Goal: Navigation & Orientation: Understand site structure

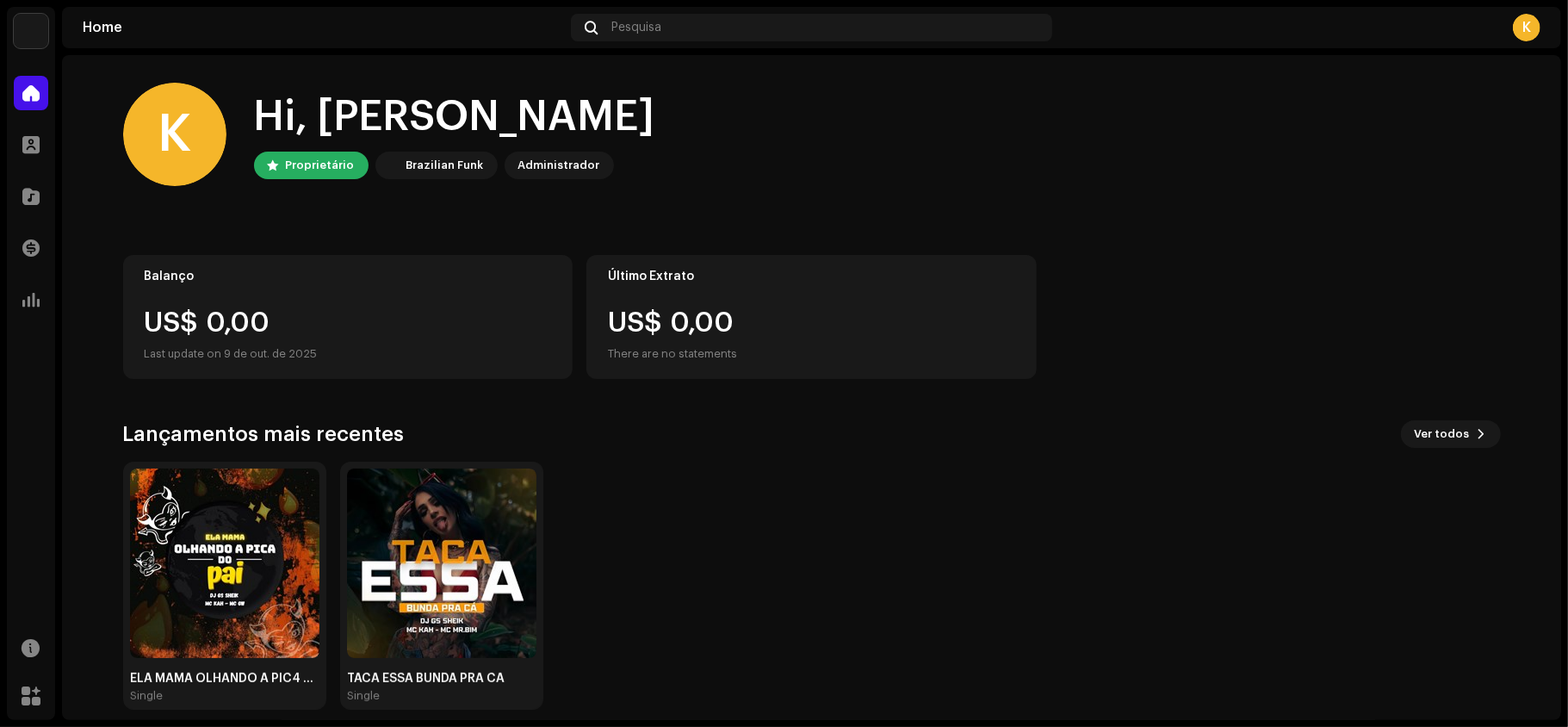
click at [11, 191] on div "Catálogo" at bounding box center [31, 196] width 48 height 48
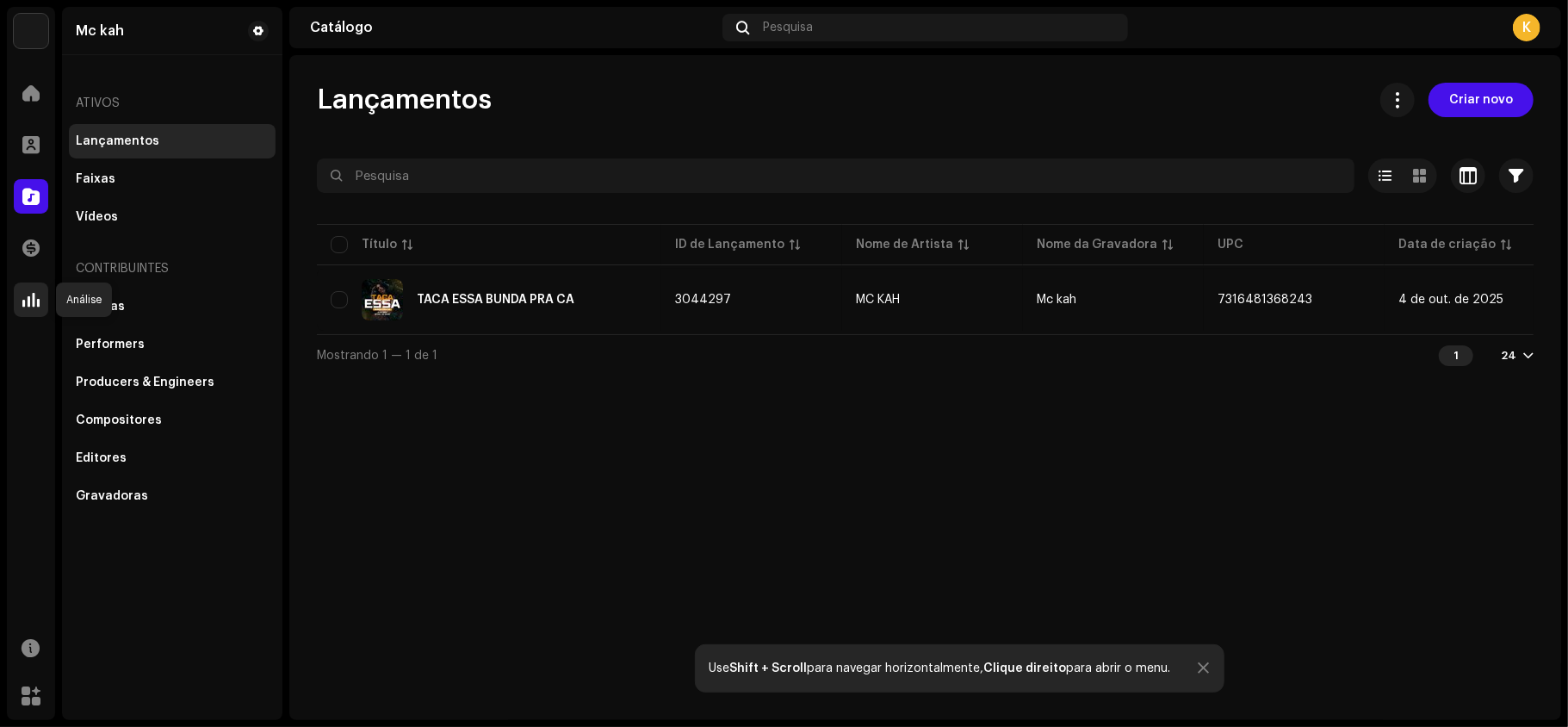
click at [28, 300] on span at bounding box center [31, 300] width 18 height 14
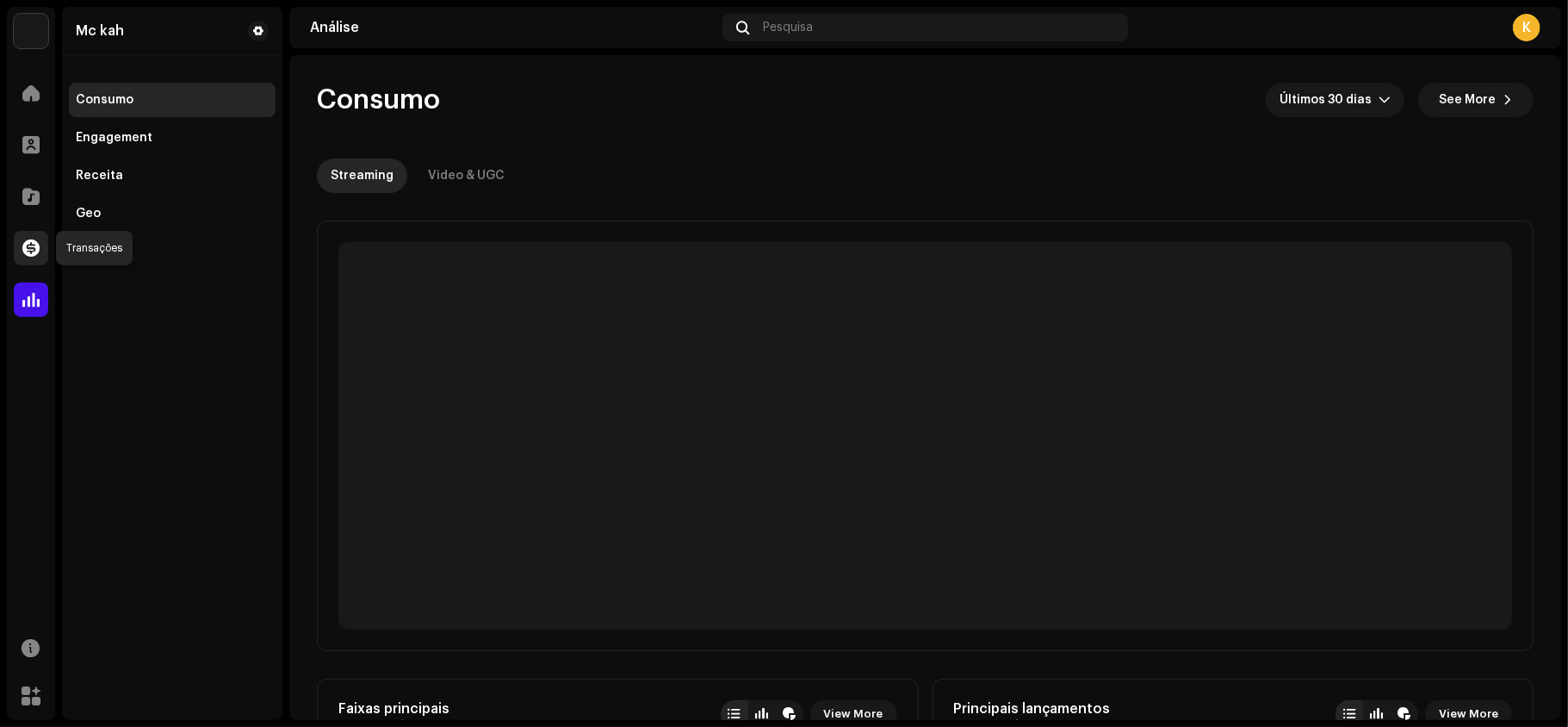
click at [19, 243] on div at bounding box center [31, 248] width 34 height 34
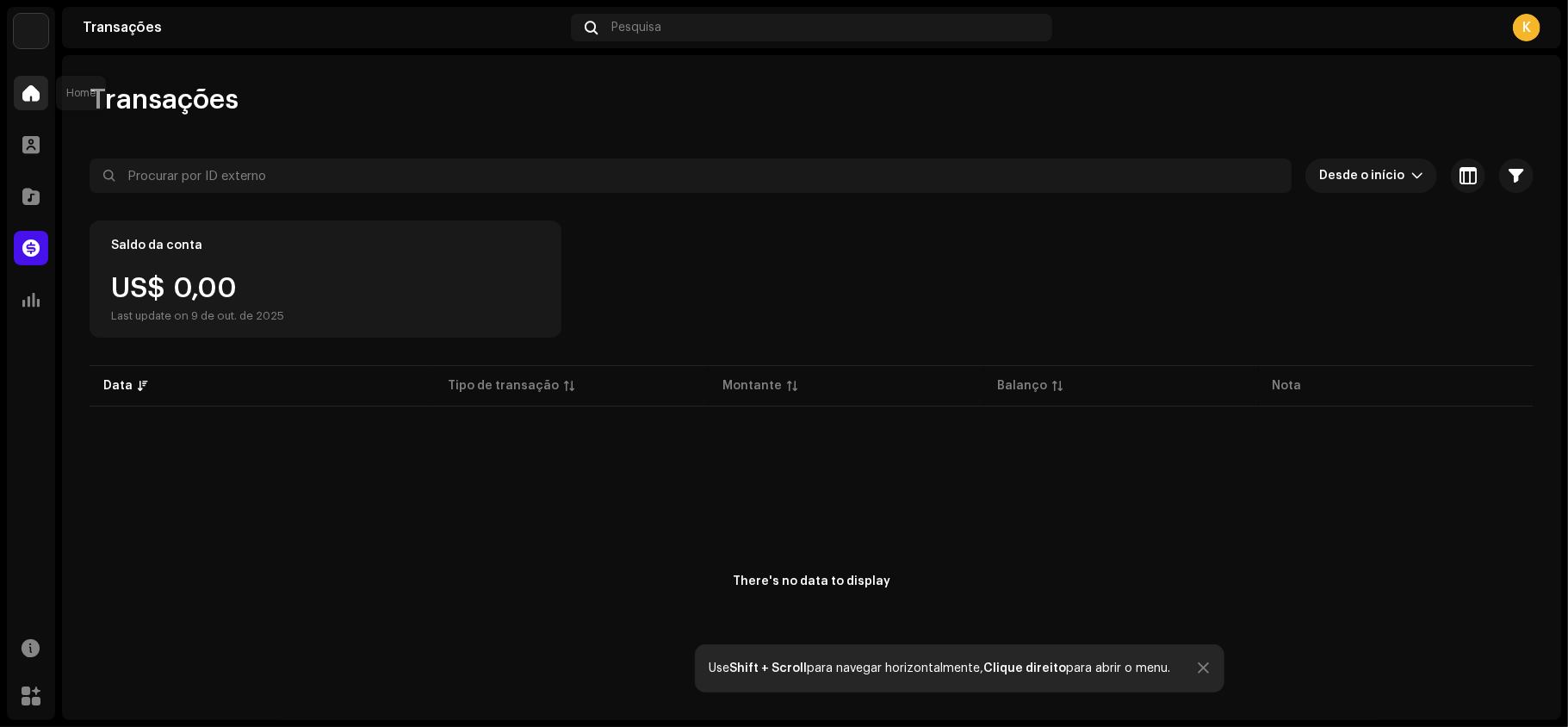
click at [39, 79] on div at bounding box center [31, 93] width 34 height 34
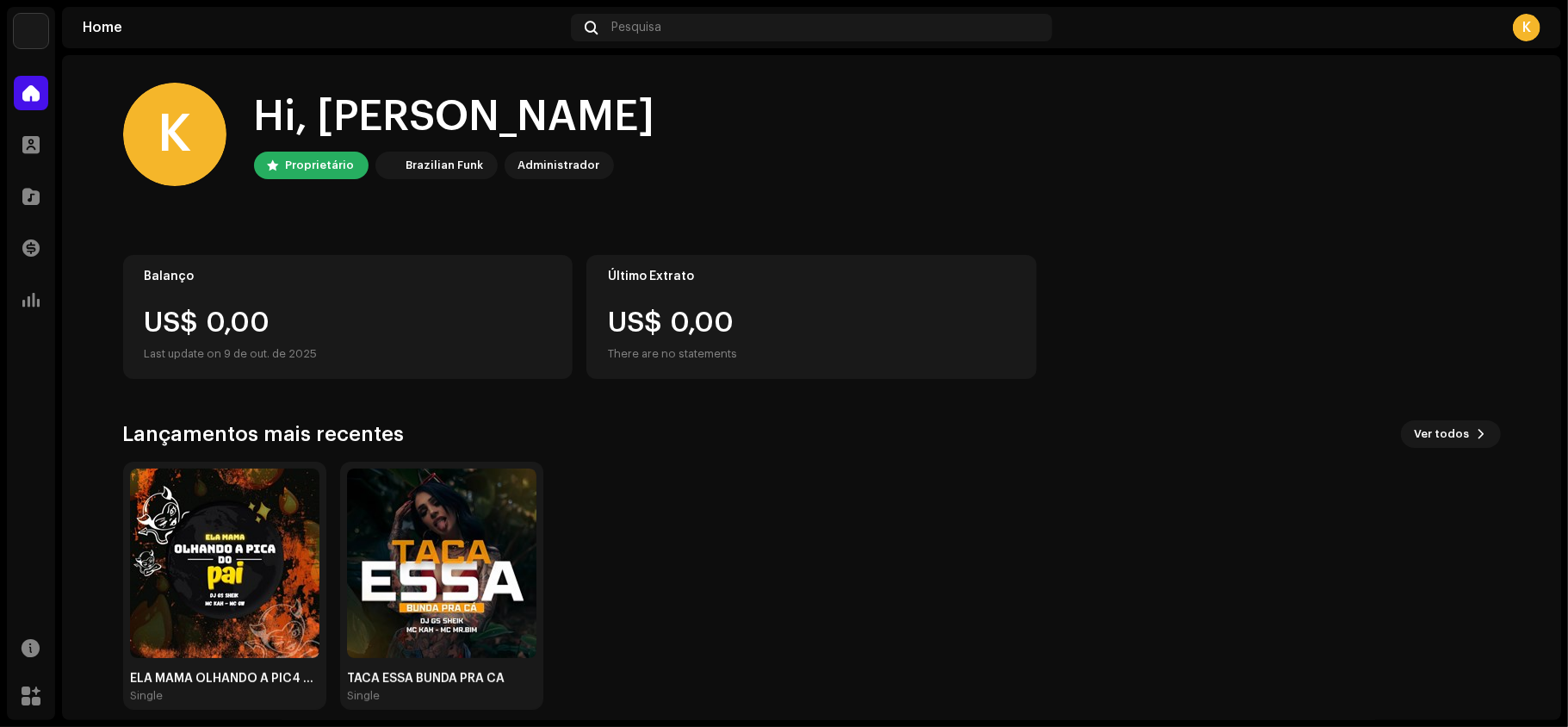
click at [42, 35] on img at bounding box center [31, 31] width 34 height 34
click at [100, 105] on div "K Hi, Katylene Proprietário Brazilian Funk Administrador Balanço US$ 0,00 Last …" at bounding box center [812, 397] width 1433 height 682
